Goal: Information Seeking & Learning: Learn about a topic

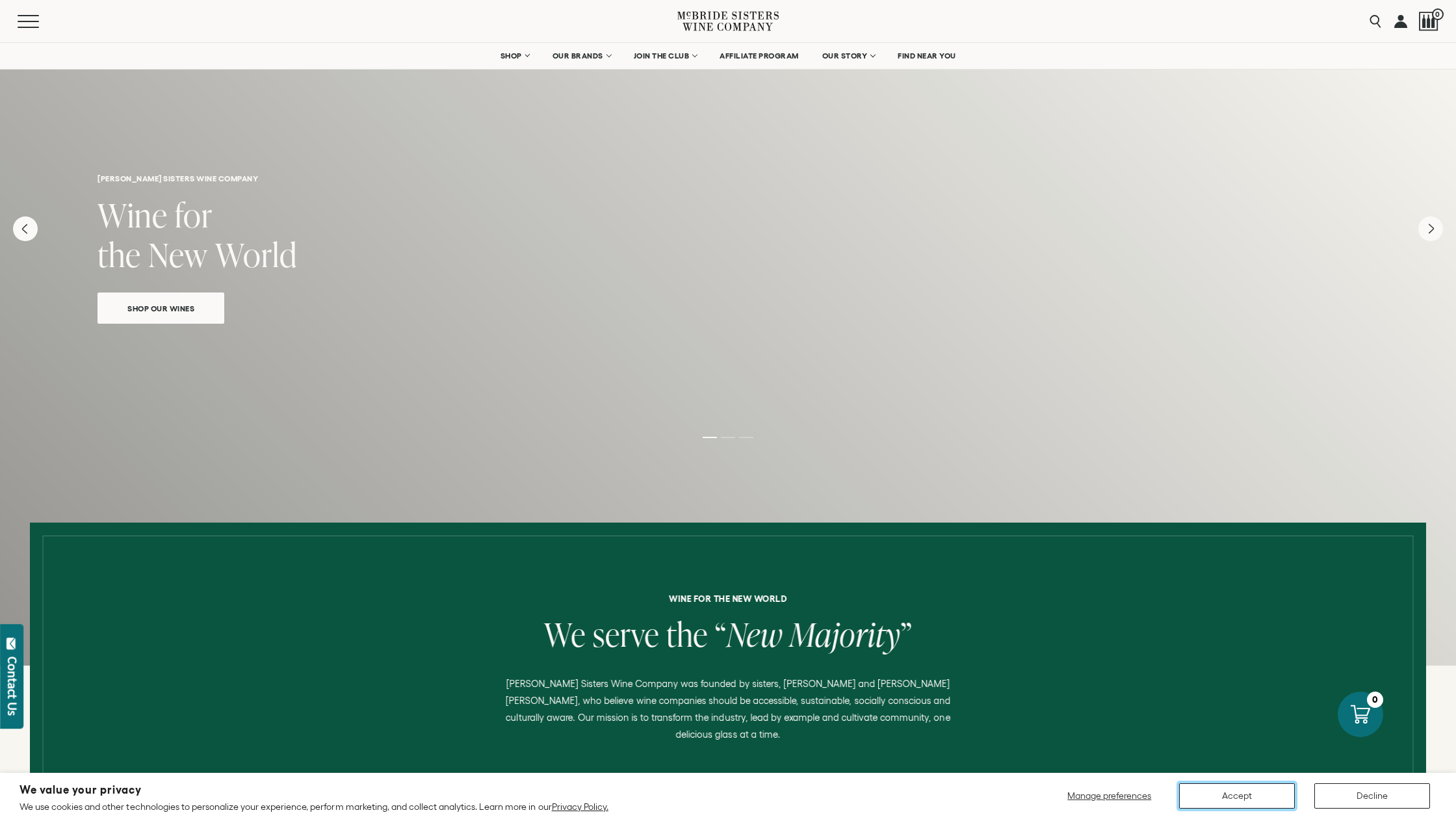
click at [1263, 798] on button "Accept" at bounding box center [1236, 796] width 115 height 25
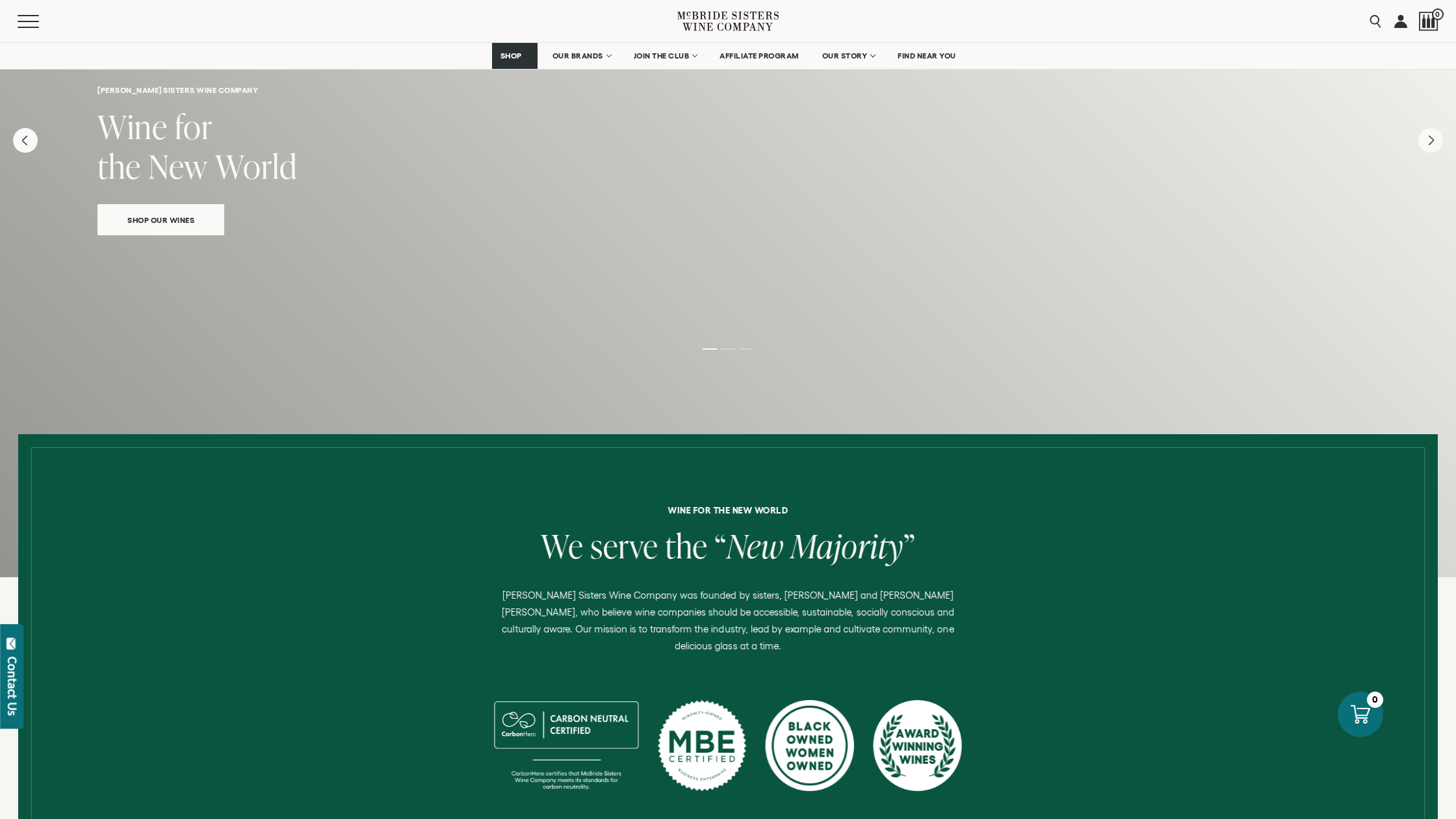
scroll to position [107, 0]
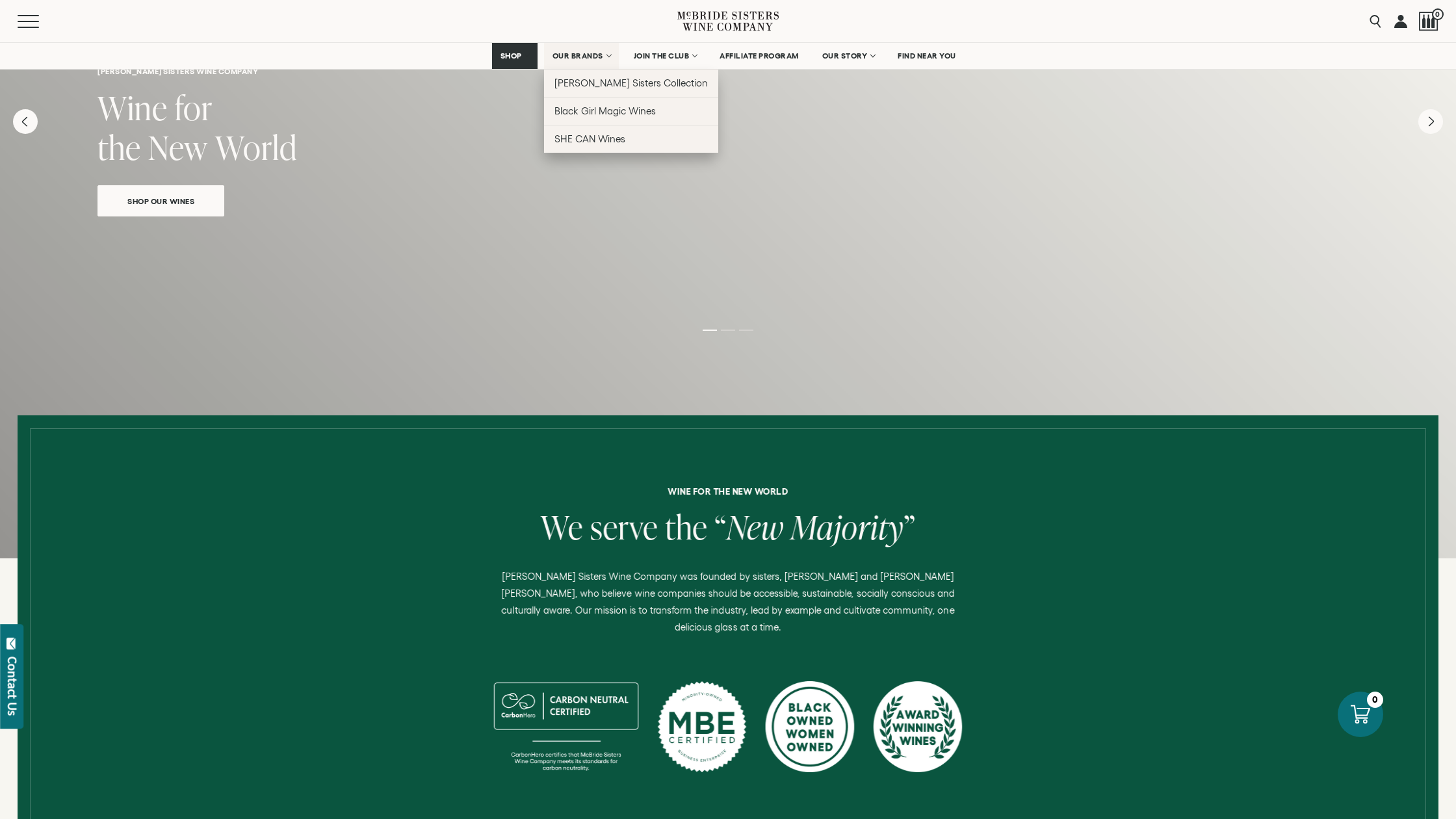
click at [580, 68] on link "OUR BRANDS" at bounding box center [582, 56] width 75 height 26
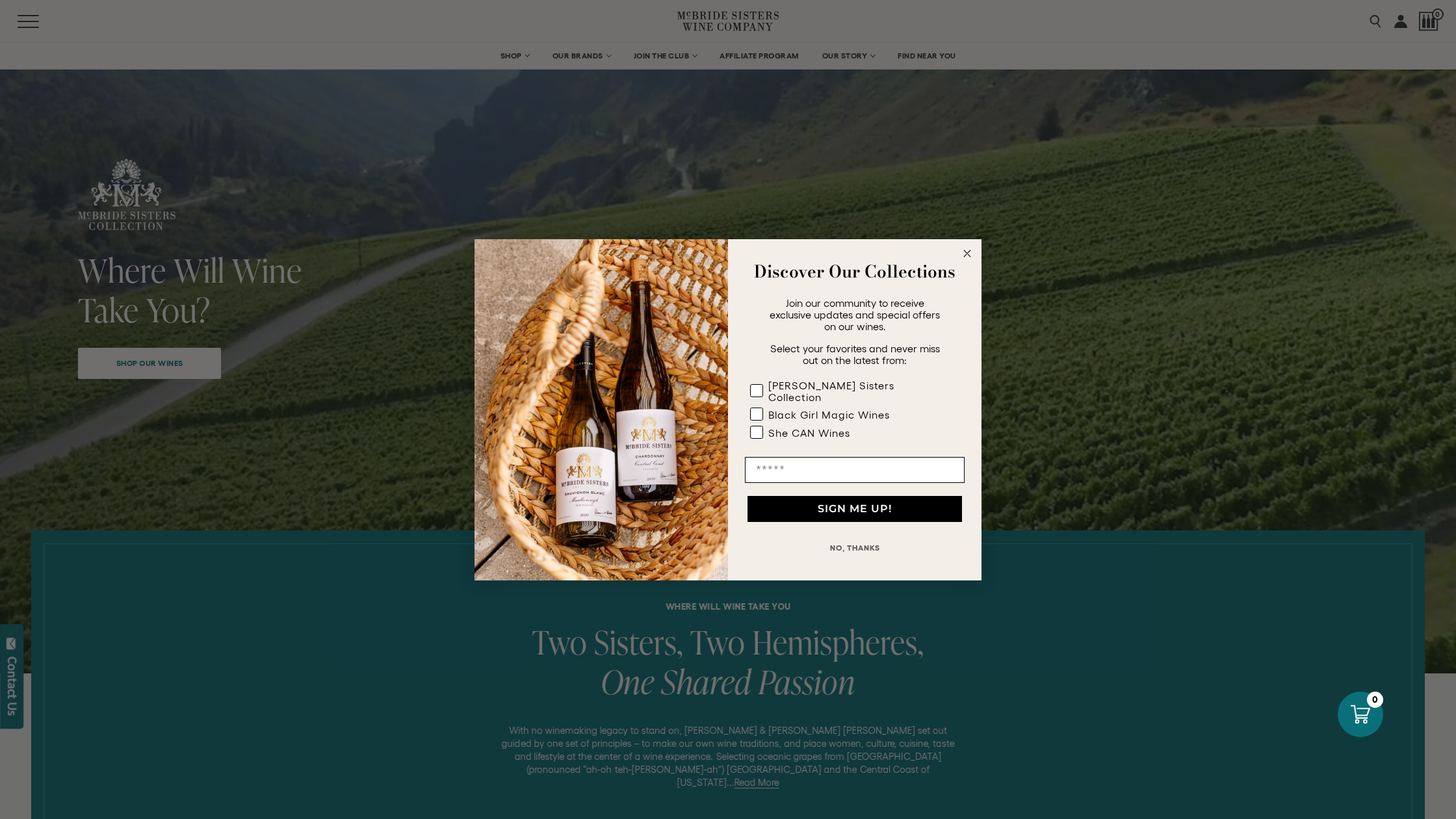
click at [970, 257] on circle "Close dialog" at bounding box center [967, 253] width 15 height 15
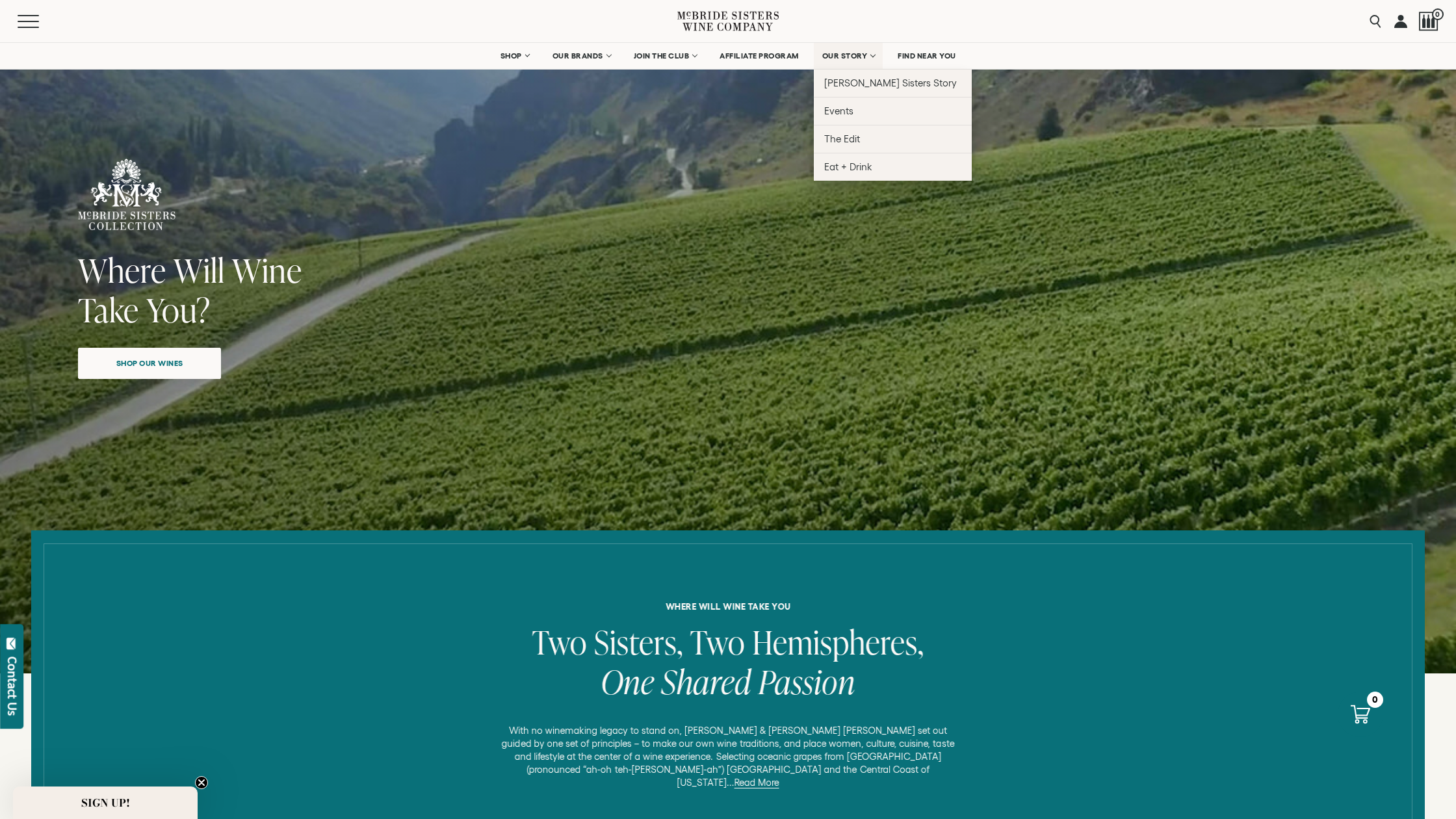
click at [842, 55] on span "OUR STORY" at bounding box center [845, 56] width 45 height 9
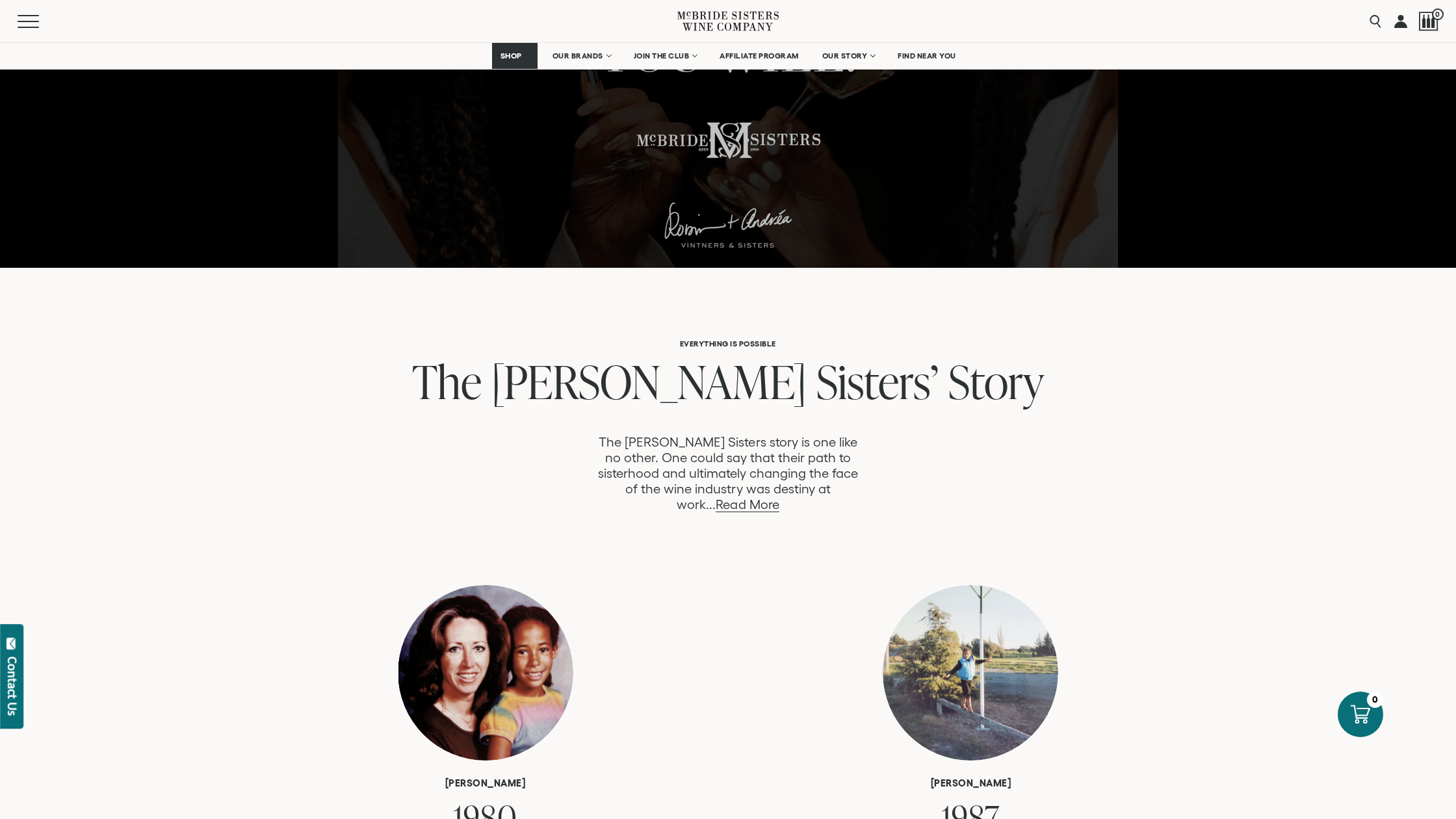
scroll to position [399, 0]
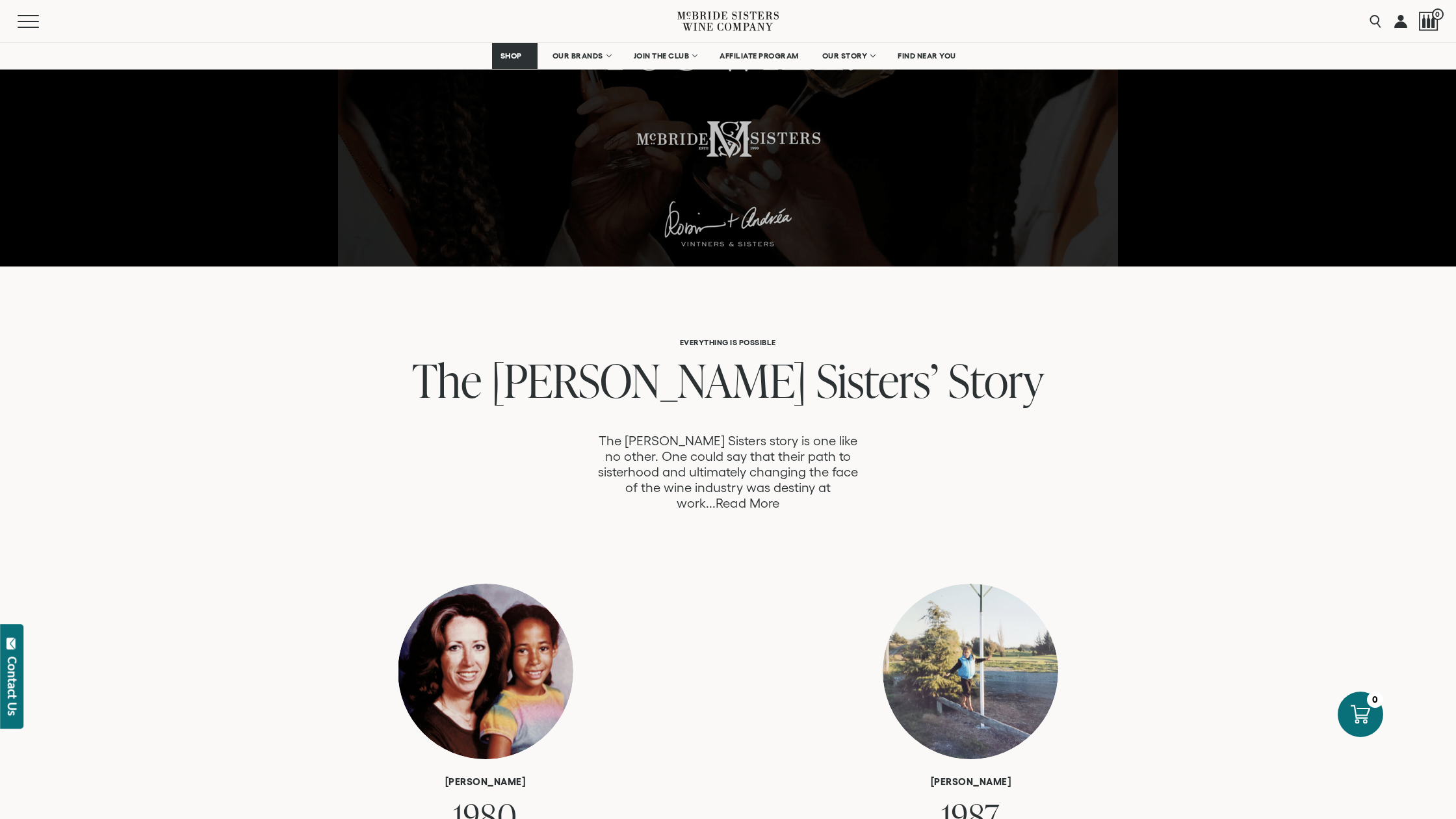
click at [779, 496] on link "Read More" at bounding box center [747, 503] width 63 height 15
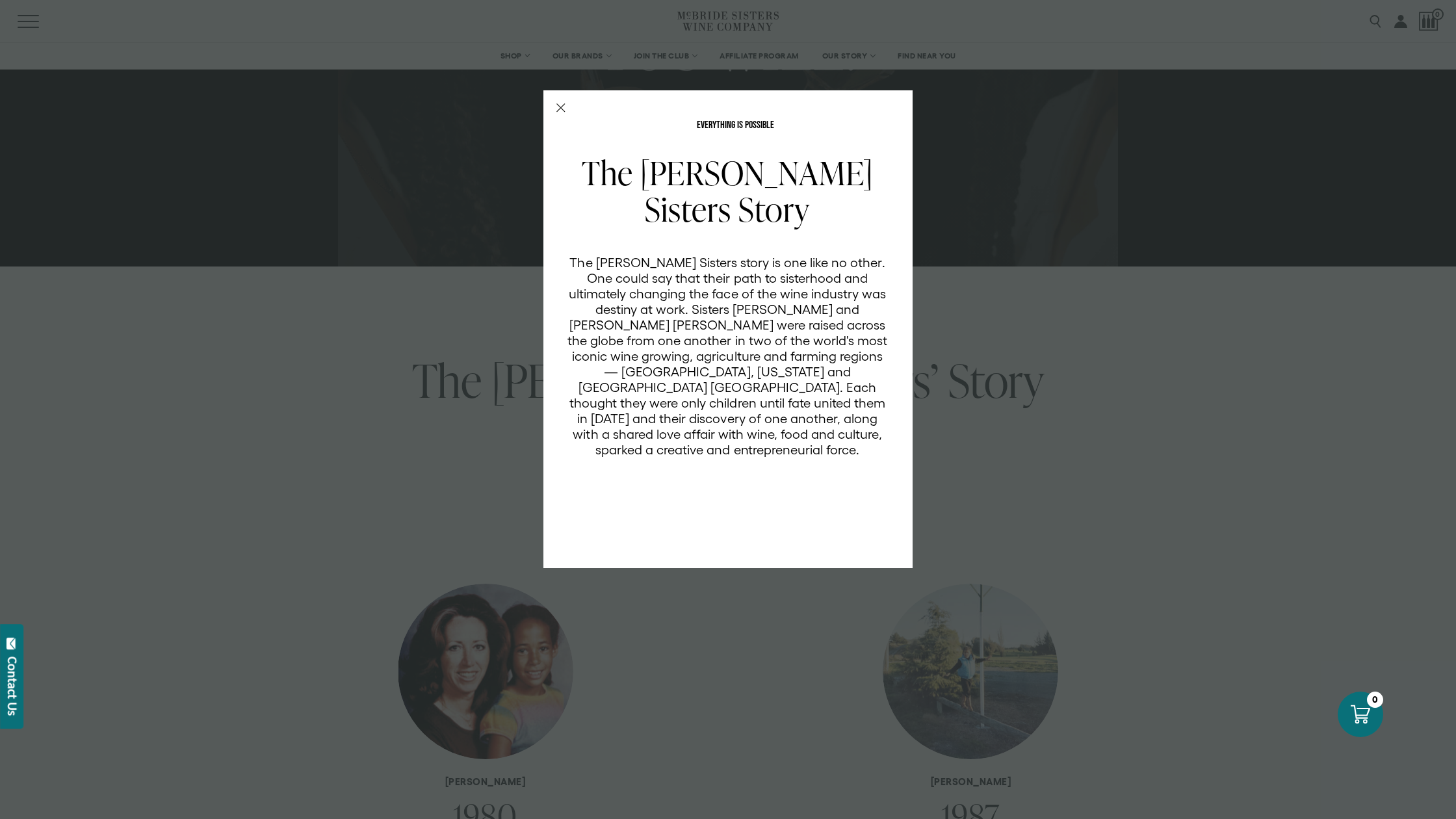
scroll to position [0, 0]
click at [559, 108] on icon "Close Modal" at bounding box center [560, 107] width 9 height 9
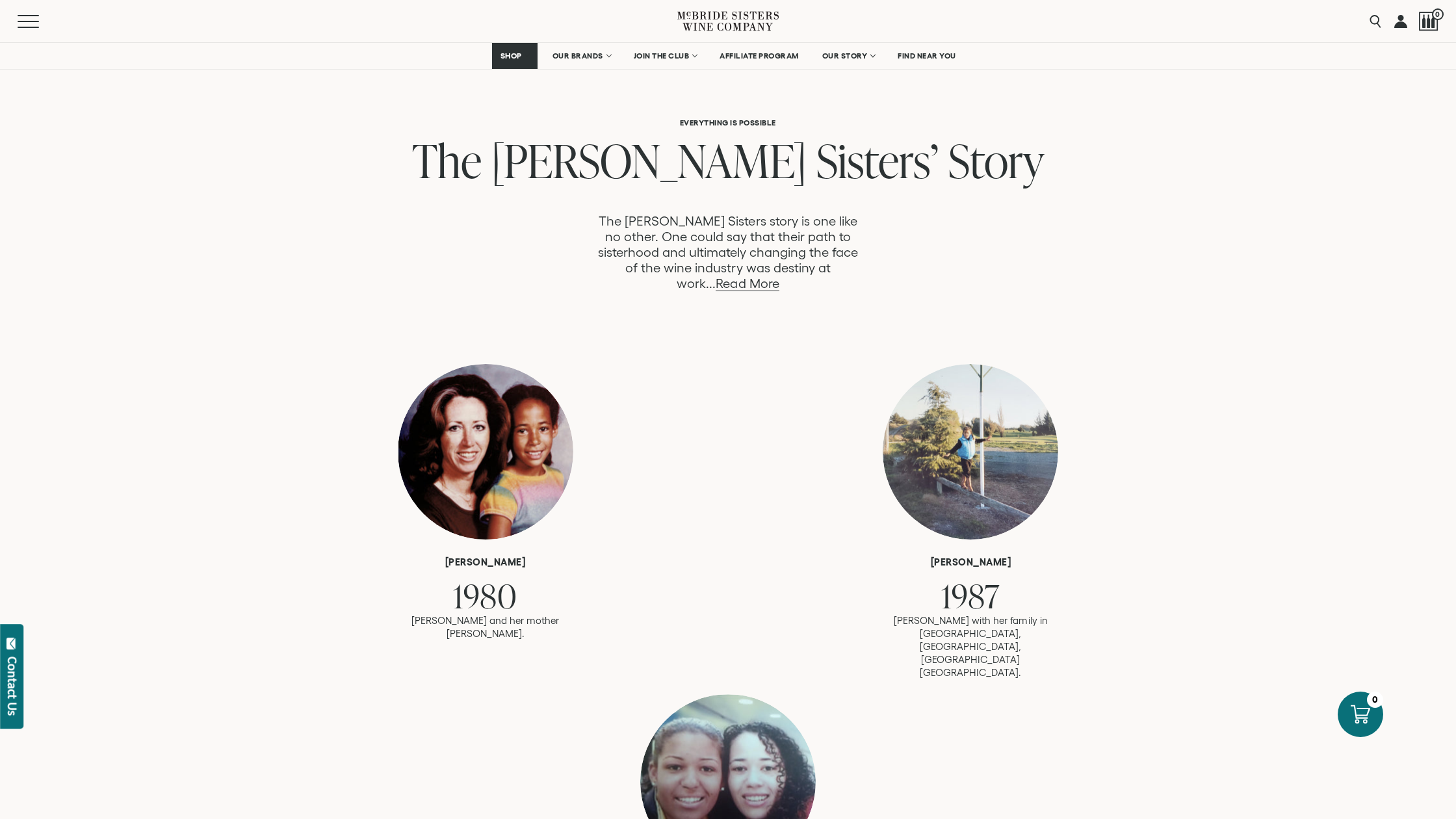
scroll to position [618, 0]
click at [779, 275] on link "Read More" at bounding box center [747, 283] width 63 height 15
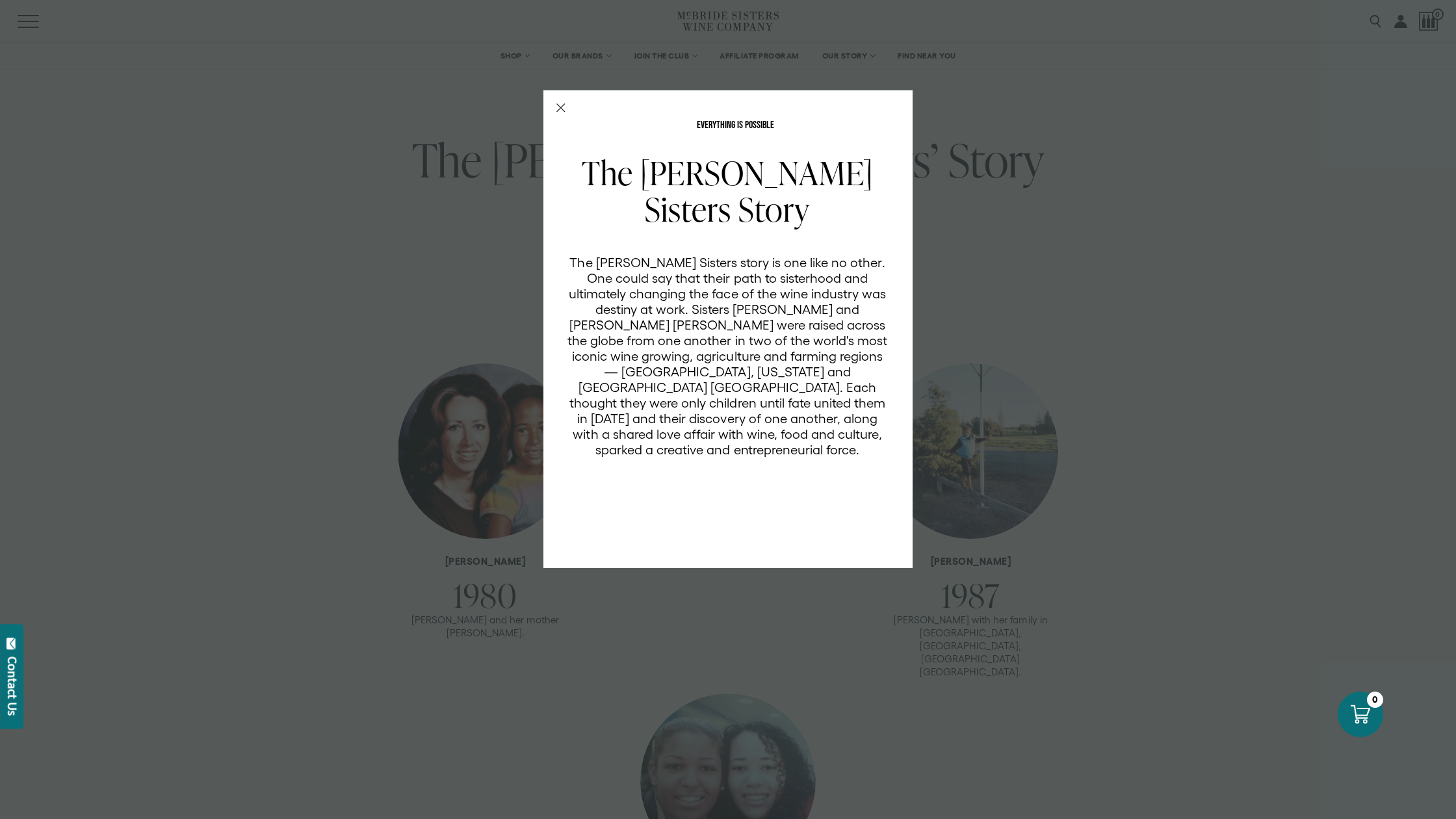
click at [562, 107] on icon "Close Modal" at bounding box center [560, 107] width 9 height 9
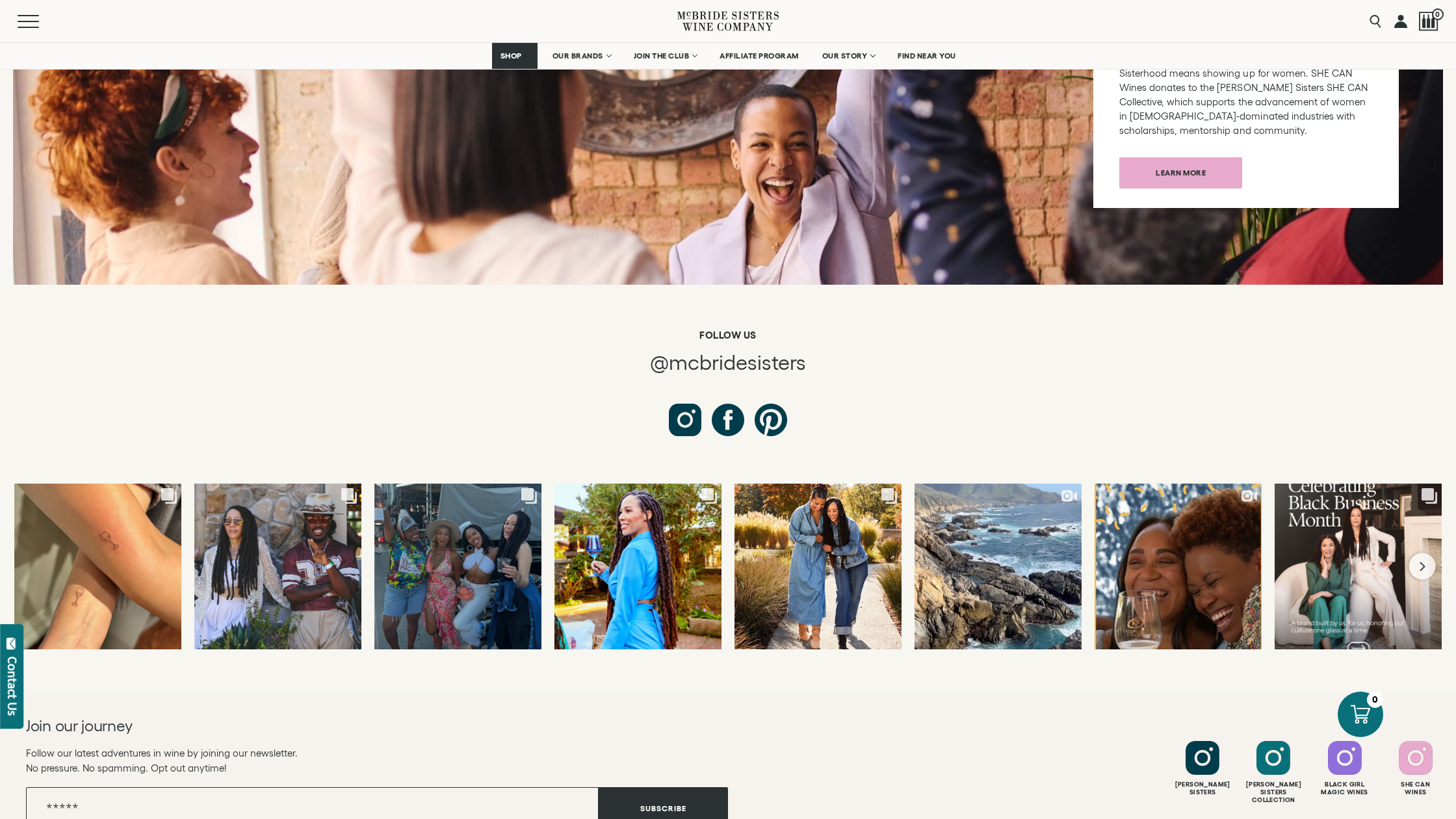
scroll to position [4899, 0]
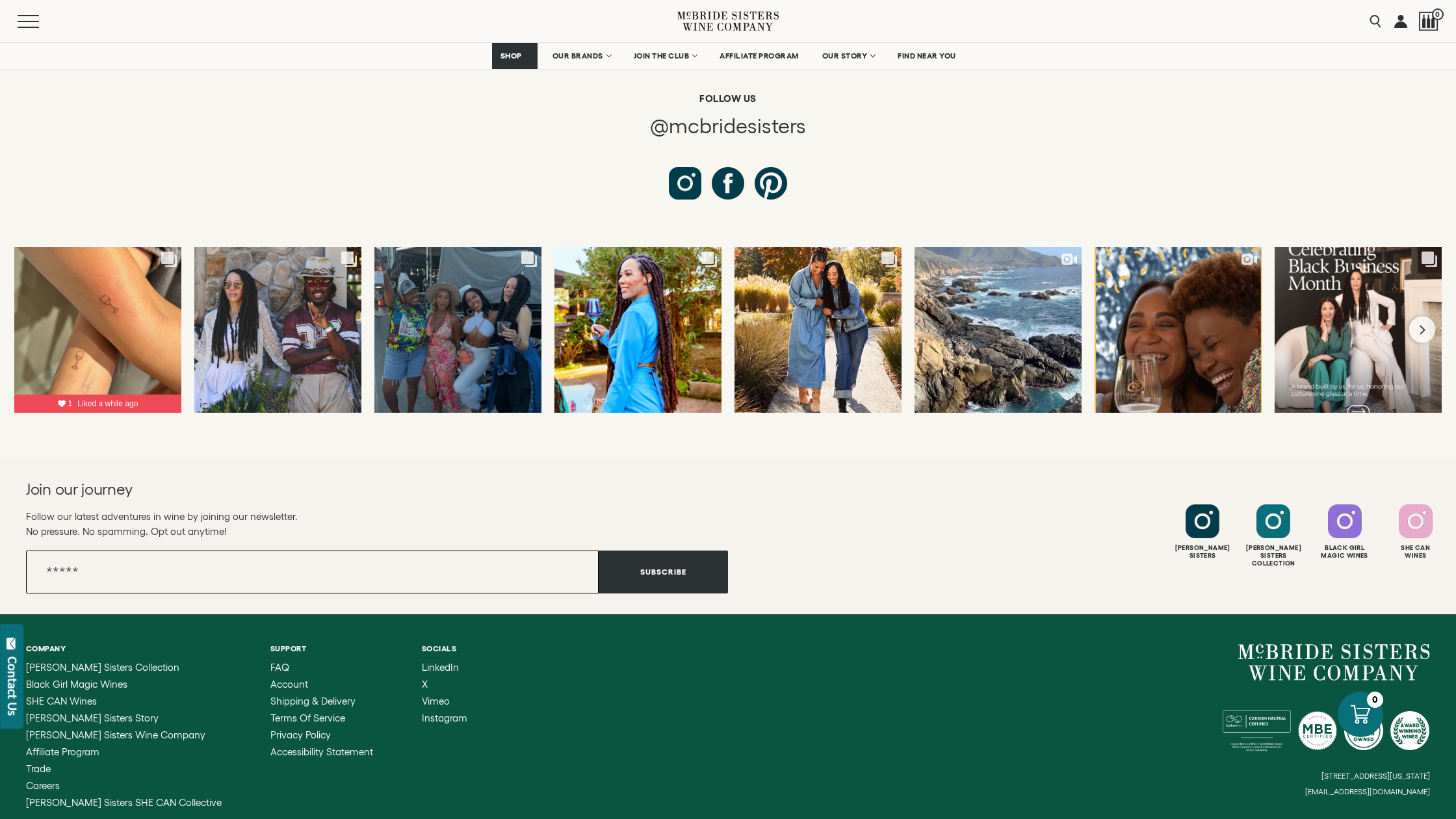
click at [76, 551] on input "Email" at bounding box center [312, 572] width 572 height 43
type input "**********"
click at [658, 551] on button "Subscribe" at bounding box center [663, 572] width 130 height 43
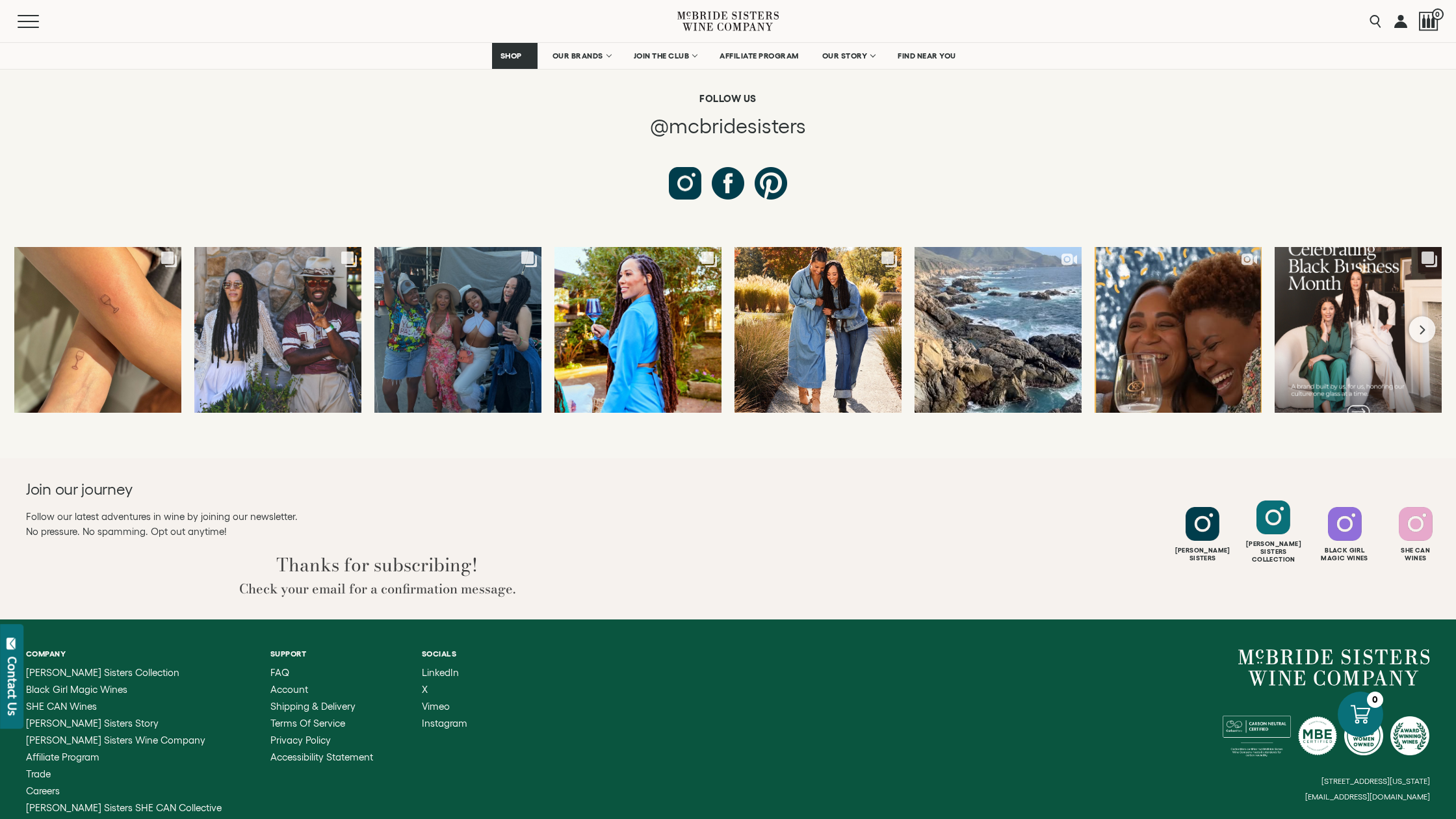
click at [1272, 501] on div at bounding box center [1274, 517] width 33 height 33
